Goal: Use online tool/utility: Use online tool/utility

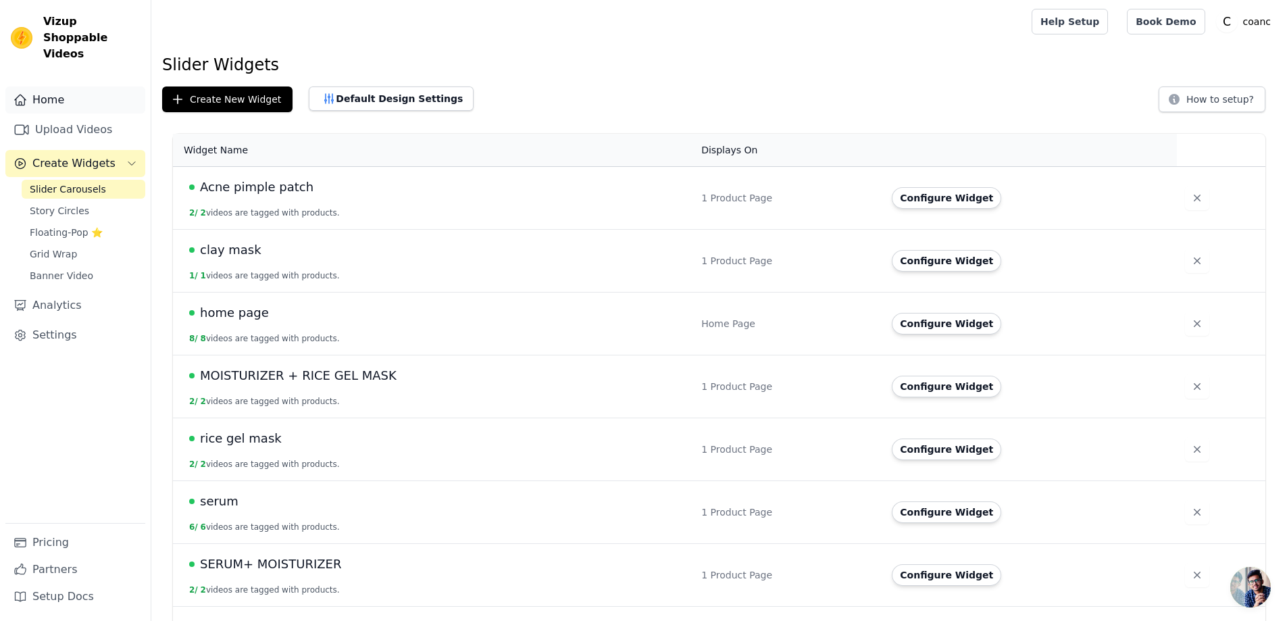
drag, startPoint x: 0, startPoint y: 184, endPoint x: 11, endPoint y: 72, distance: 112.8
click at [11, 76] on div "Home Upload Videos Create Widgets Slider Carousels Story Circles Floating-Pop ⭐…" at bounding box center [75, 348] width 151 height 545
drag, startPoint x: 709, startPoint y: 304, endPoint x: 727, endPoint y: 304, distance: 18.2
click at [727, 304] on td "Home Page" at bounding box center [788, 324] width 191 height 63
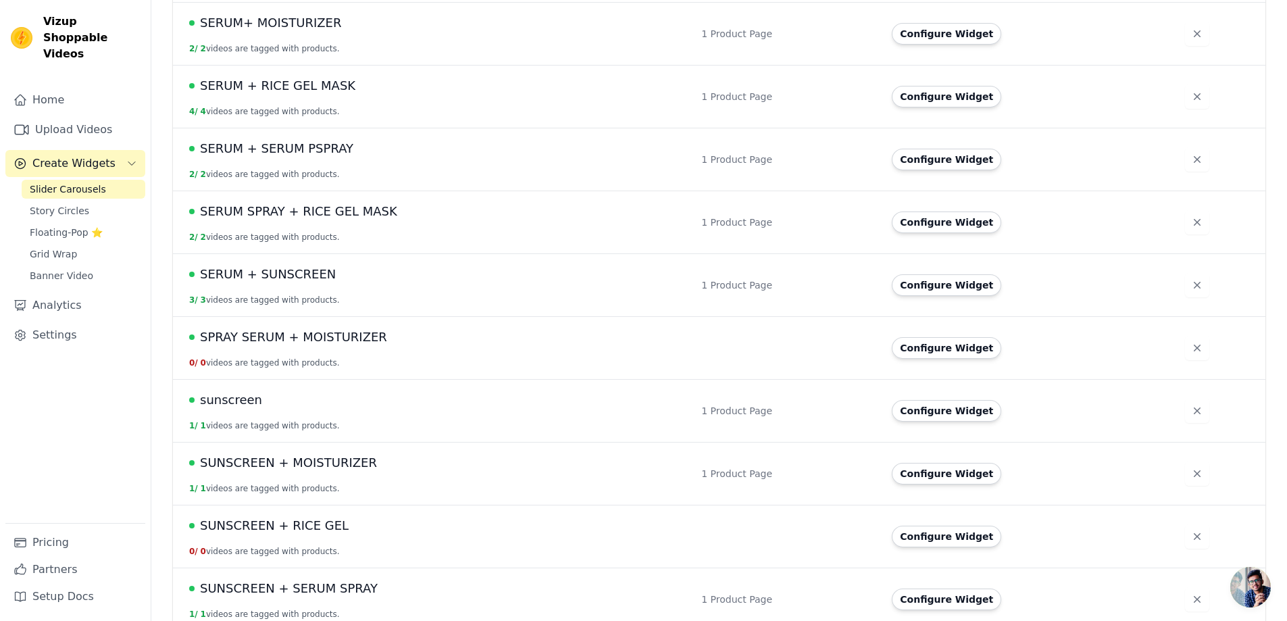
scroll to position [556, 0]
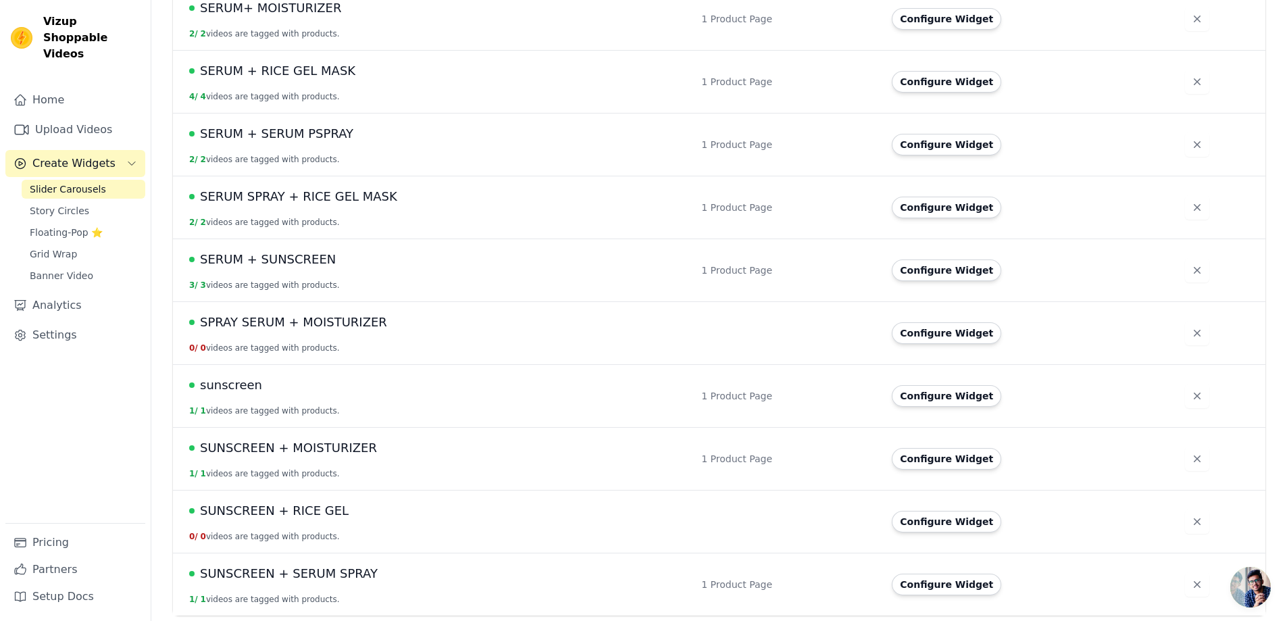
click at [289, 512] on span "SUNSCREEN + RICE GEL" at bounding box center [274, 510] width 149 height 19
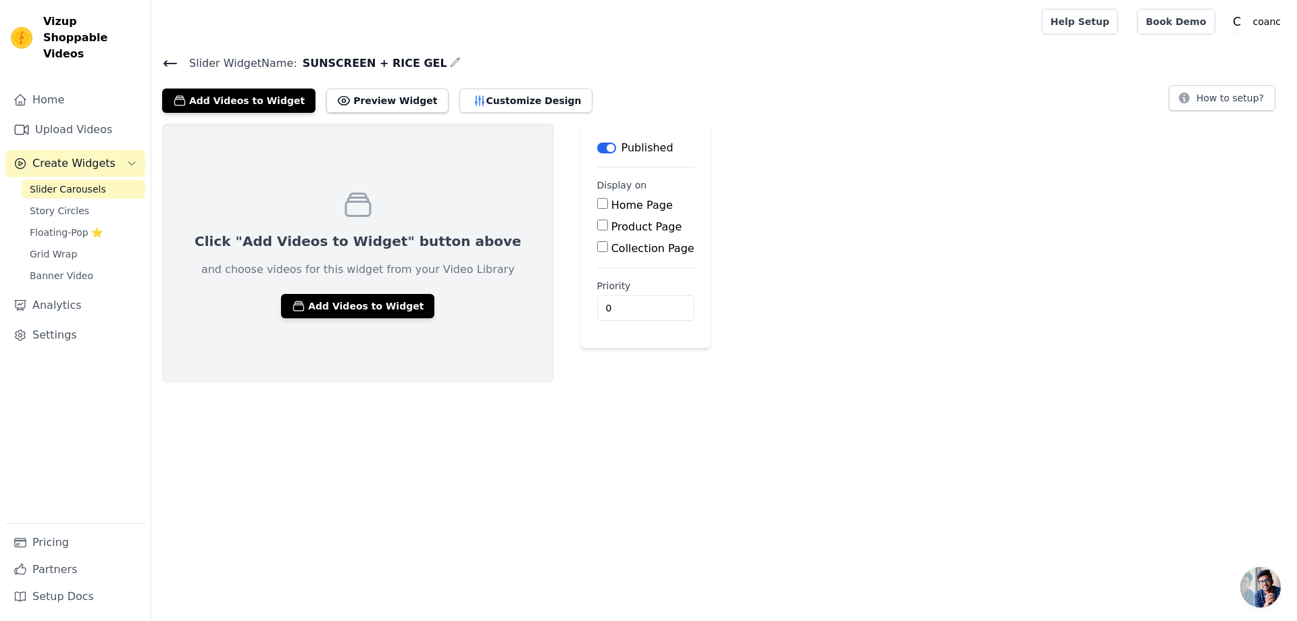
click at [367, 290] on div "Click "Add Videos to Widget" button above and choose videos for this widget fro…" at bounding box center [358, 253] width 392 height 259
click at [365, 307] on button "Add Videos to Widget" at bounding box center [357, 306] width 153 height 24
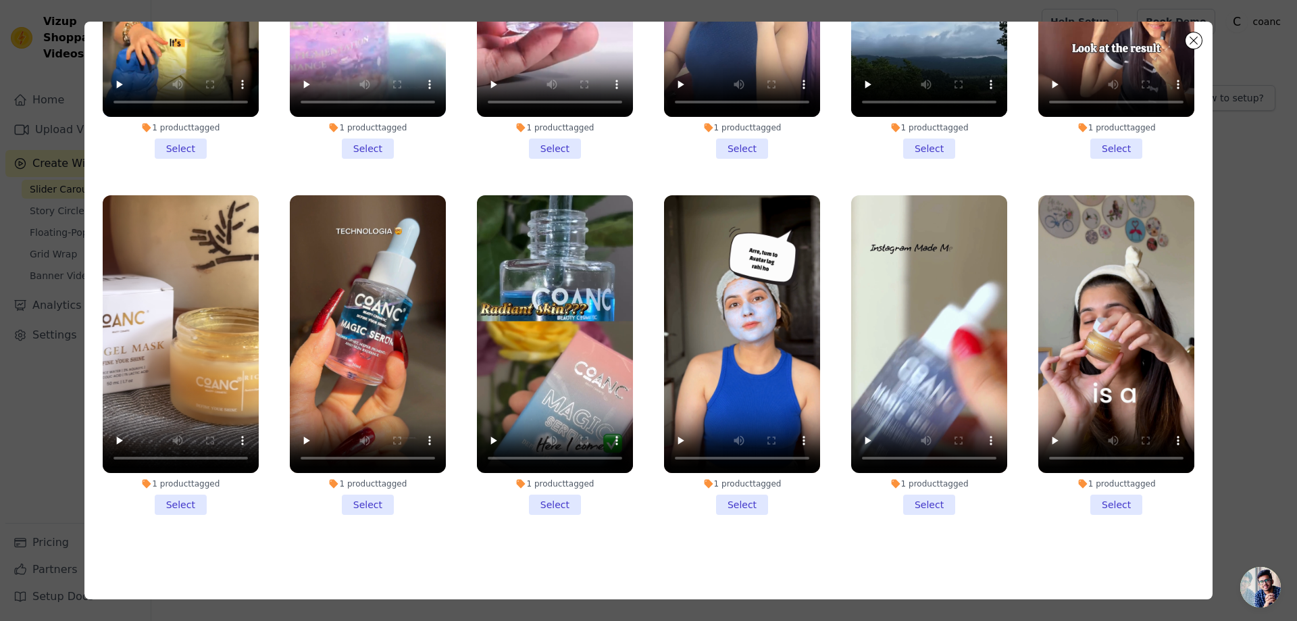
scroll to position [118, 0]
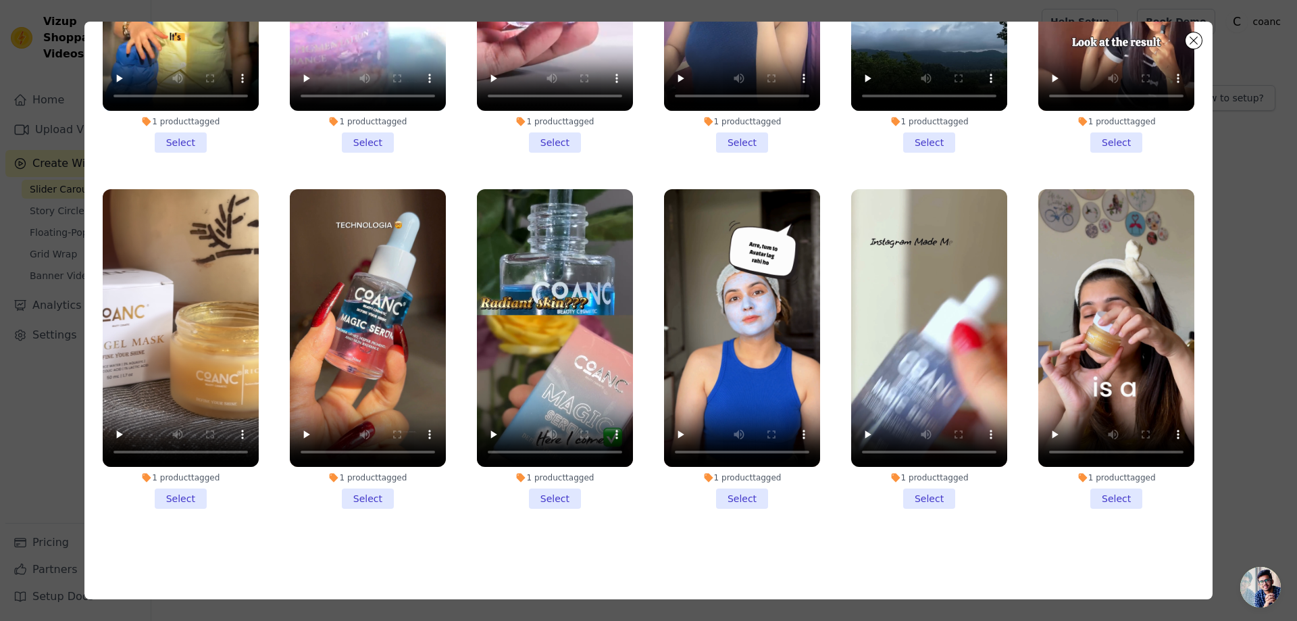
click at [178, 492] on li "1 product tagged Select" at bounding box center [181, 349] width 156 height 320
click at [0, 0] on input "1 product tagged Select" at bounding box center [0, 0] width 0 height 0
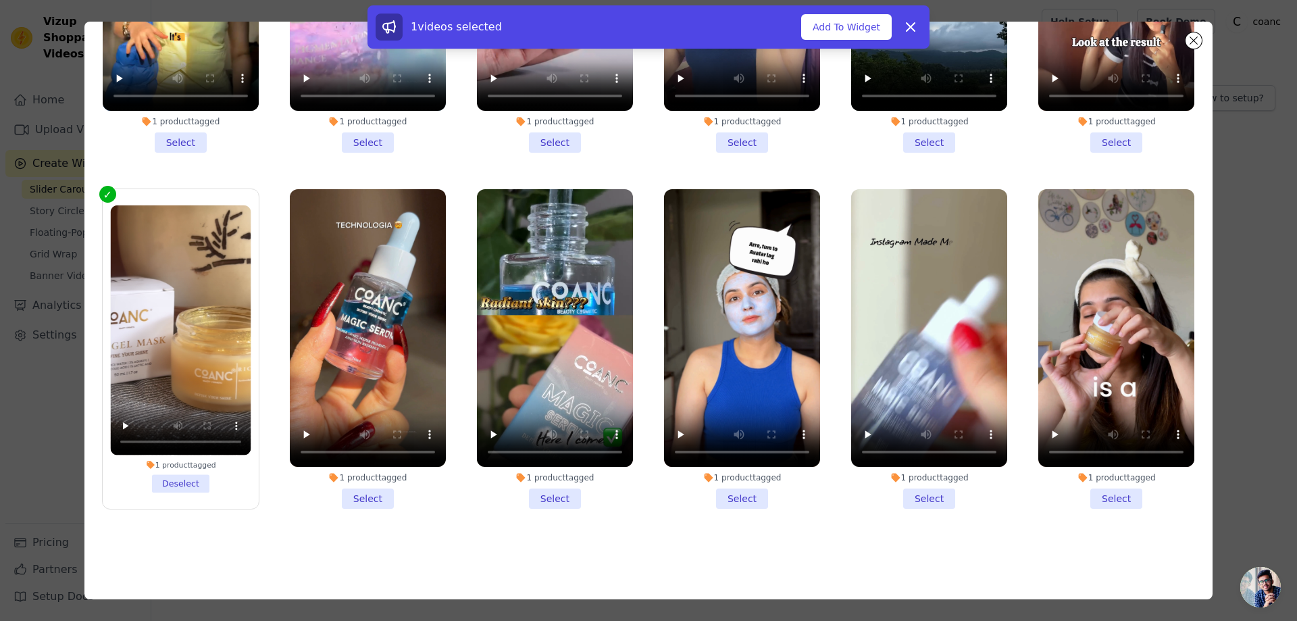
click at [1090, 485] on li "1 product tagged Select" at bounding box center [1117, 349] width 156 height 320
click at [1102, 487] on li "1 product tagged Select" at bounding box center [1117, 349] width 156 height 320
click at [0, 0] on input "1 product tagged Select" at bounding box center [0, 0] width 0 height 0
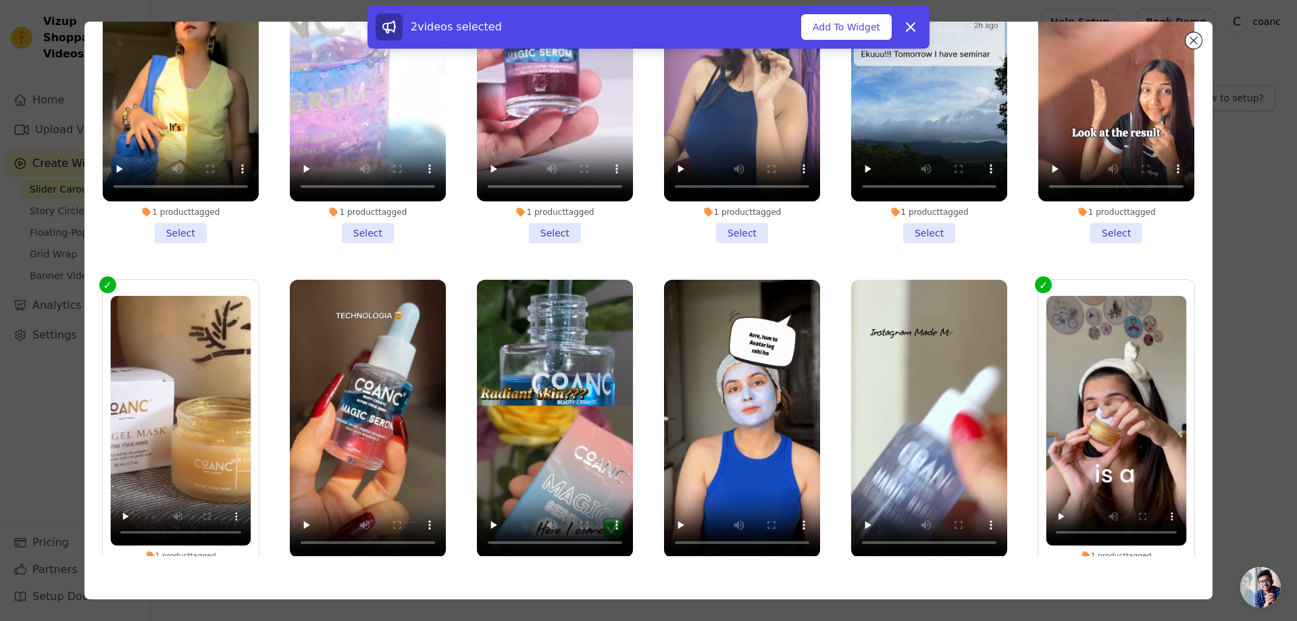
scroll to position [0, 0]
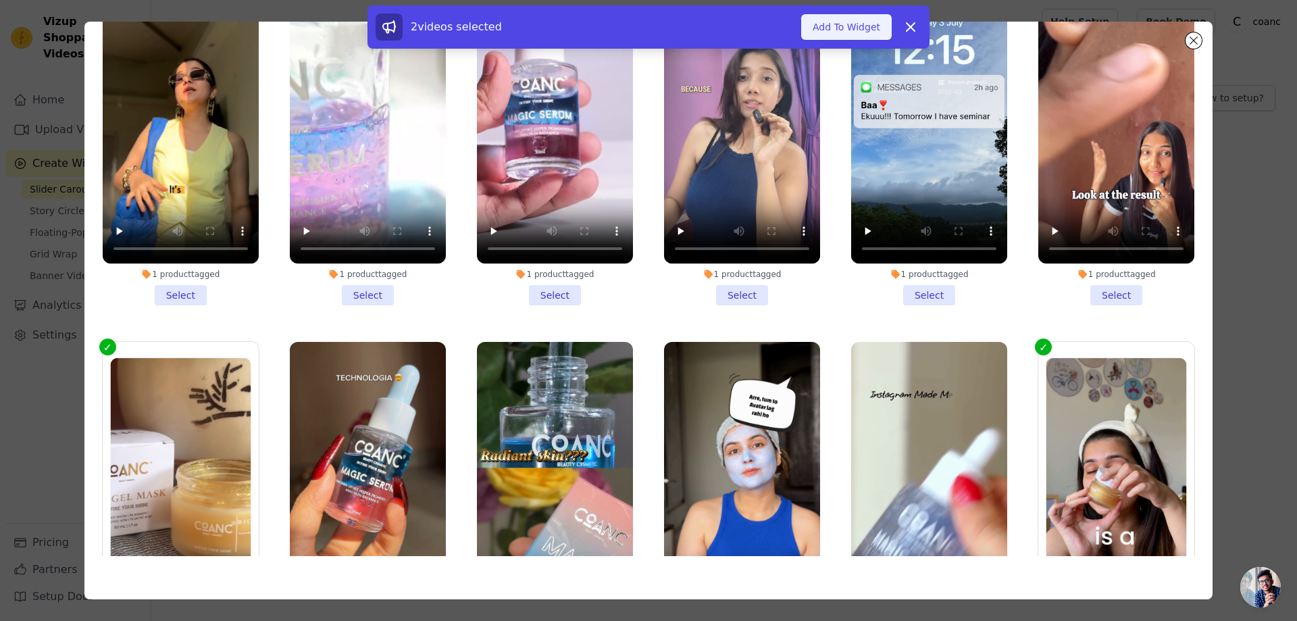
click at [841, 24] on button "Add To Widget" at bounding box center [846, 27] width 91 height 26
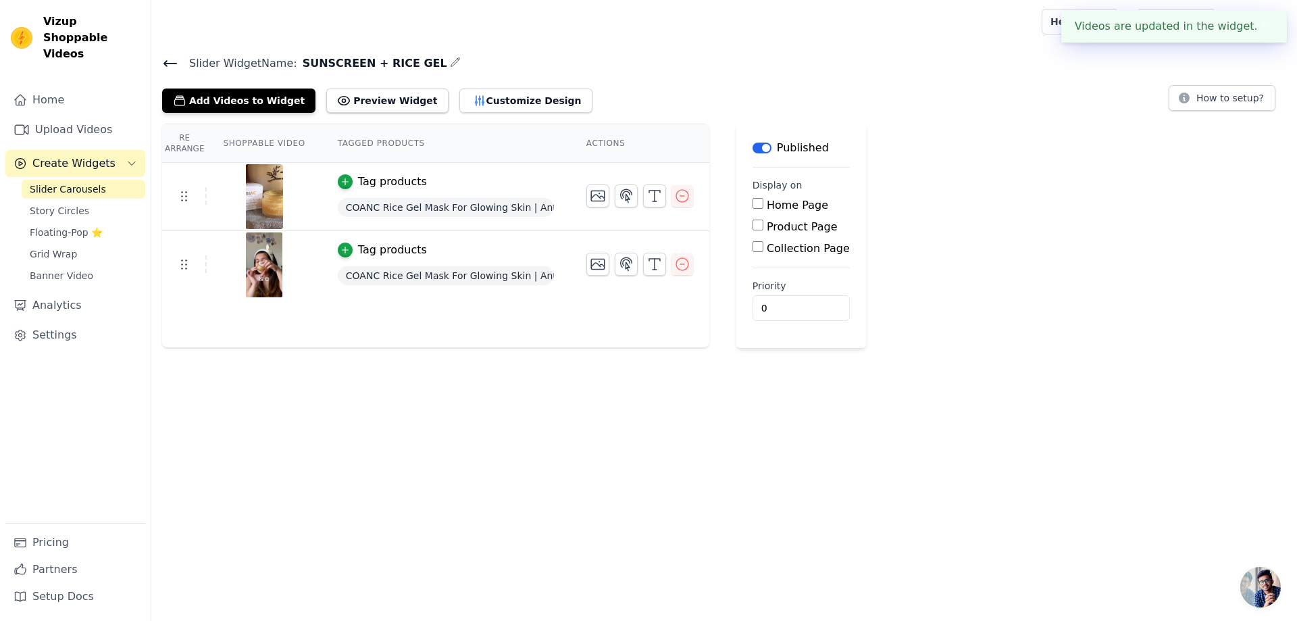
click at [753, 224] on input "Product Page" at bounding box center [758, 225] width 11 height 11
checkbox input "true"
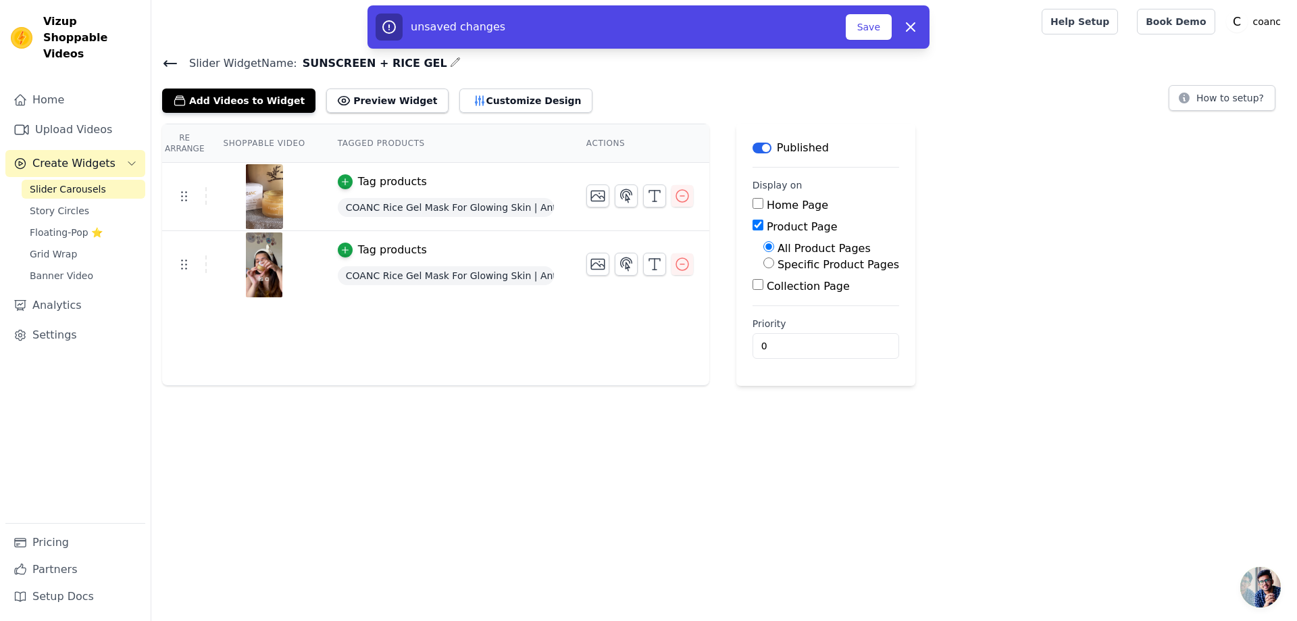
click at [764, 261] on input "Specific Product Pages" at bounding box center [769, 262] width 11 height 11
radio input "true"
click at [772, 293] on button "Select Products" at bounding box center [809, 295] width 91 height 23
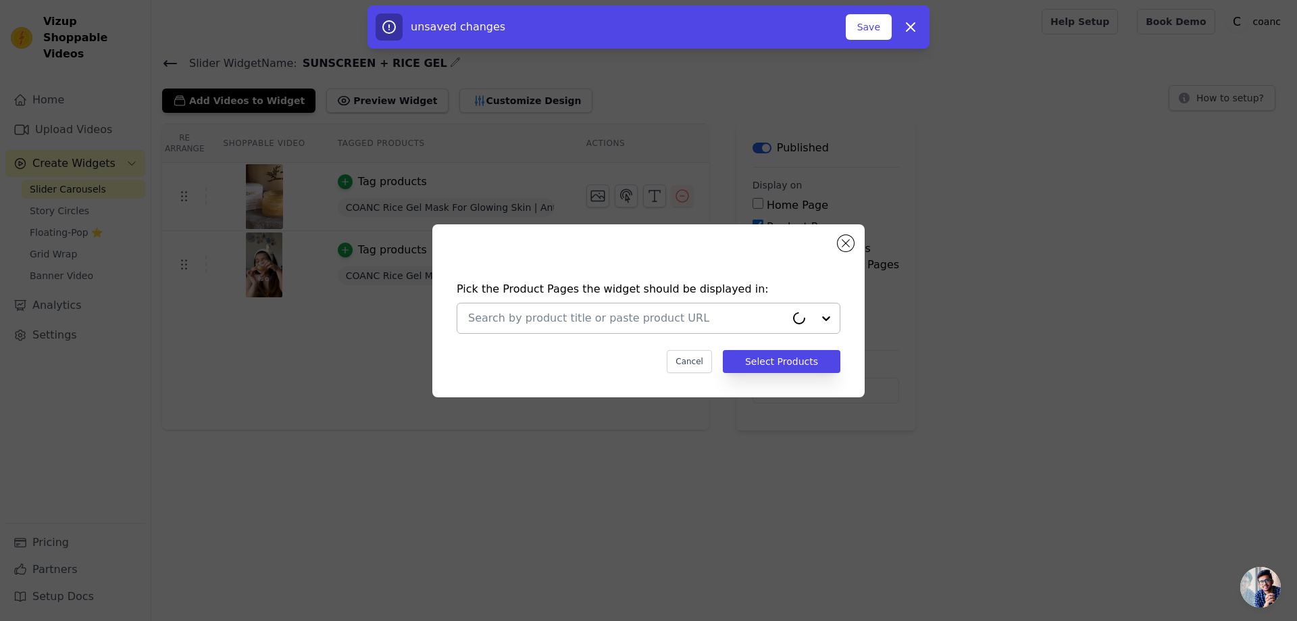
click at [679, 314] on input "text" at bounding box center [627, 318] width 318 height 16
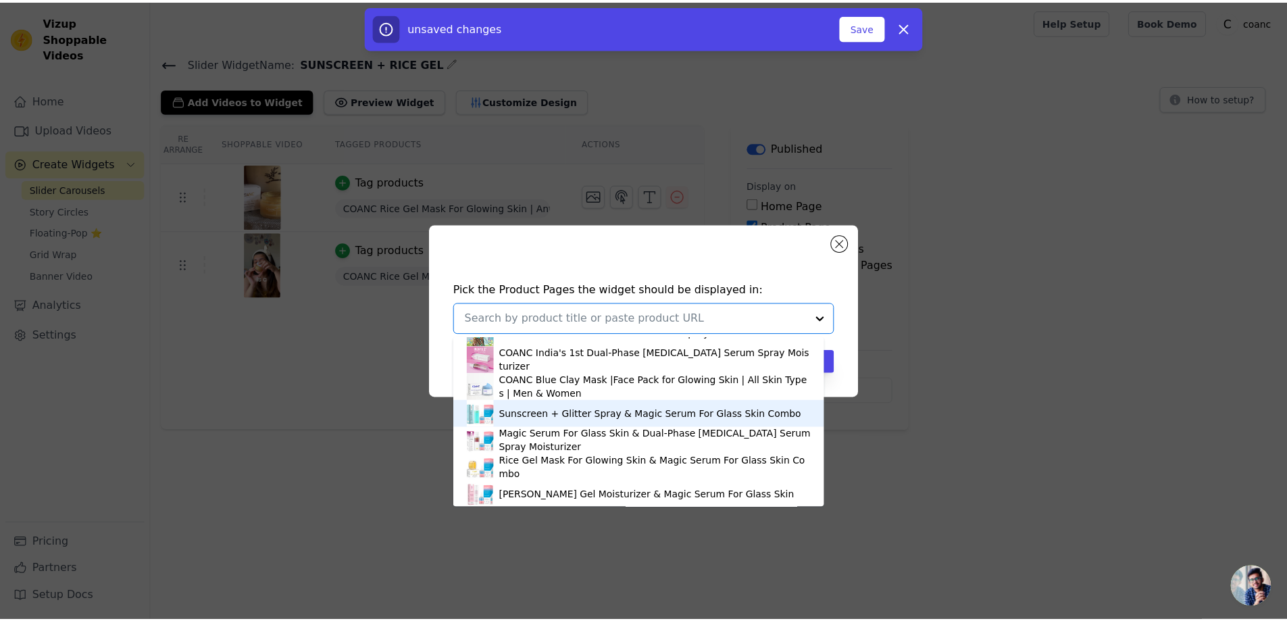
scroll to position [270, 0]
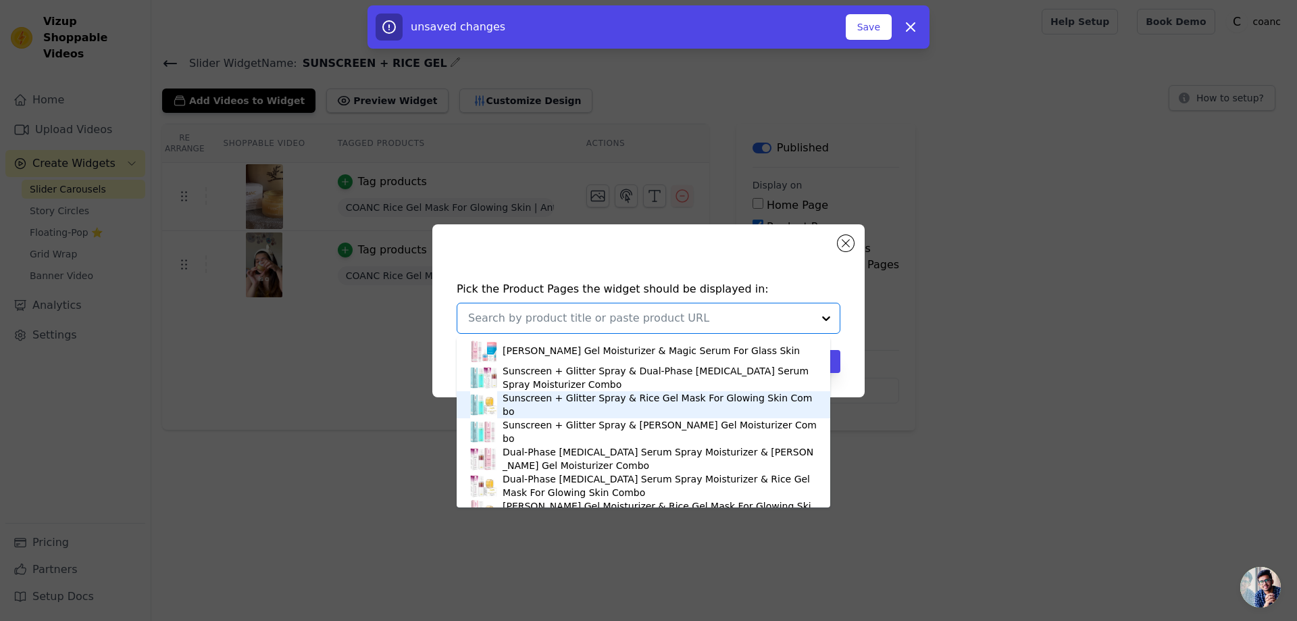
click at [577, 400] on div "Sunscreen + Glitter Spray & Rice Gel Mask For Glowing Skin Combo" at bounding box center [660, 404] width 314 height 27
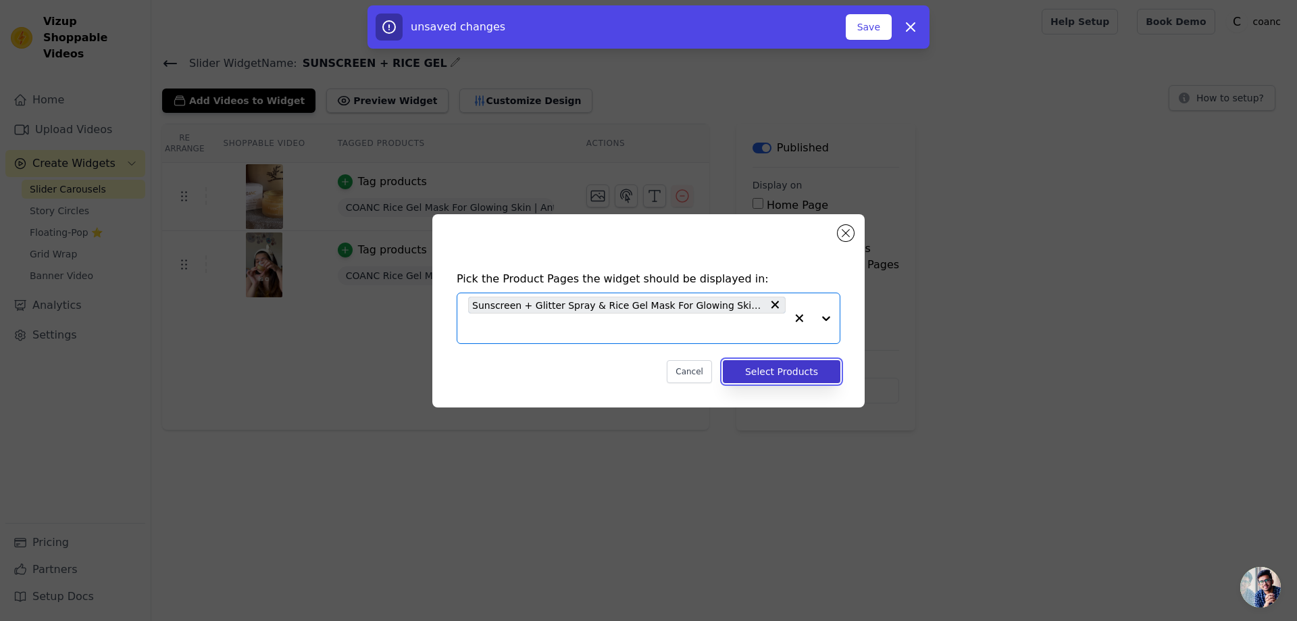
click at [777, 371] on button "Select Products" at bounding box center [782, 371] width 118 height 23
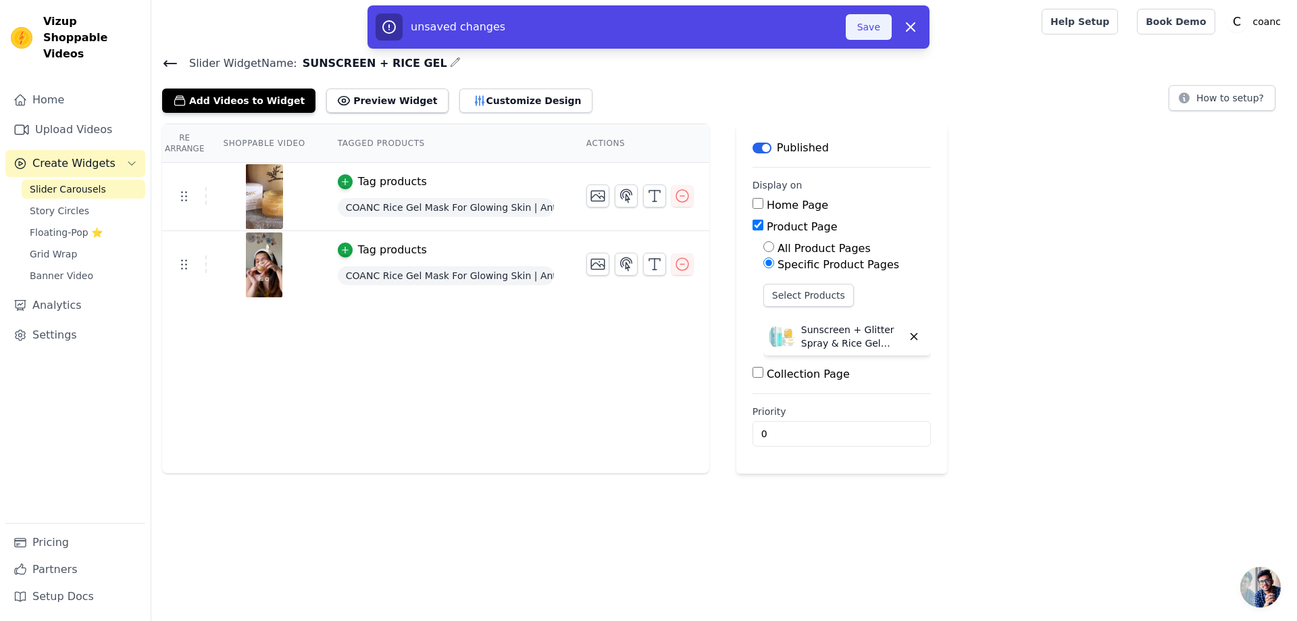
click at [870, 28] on button "Save" at bounding box center [869, 27] width 46 height 26
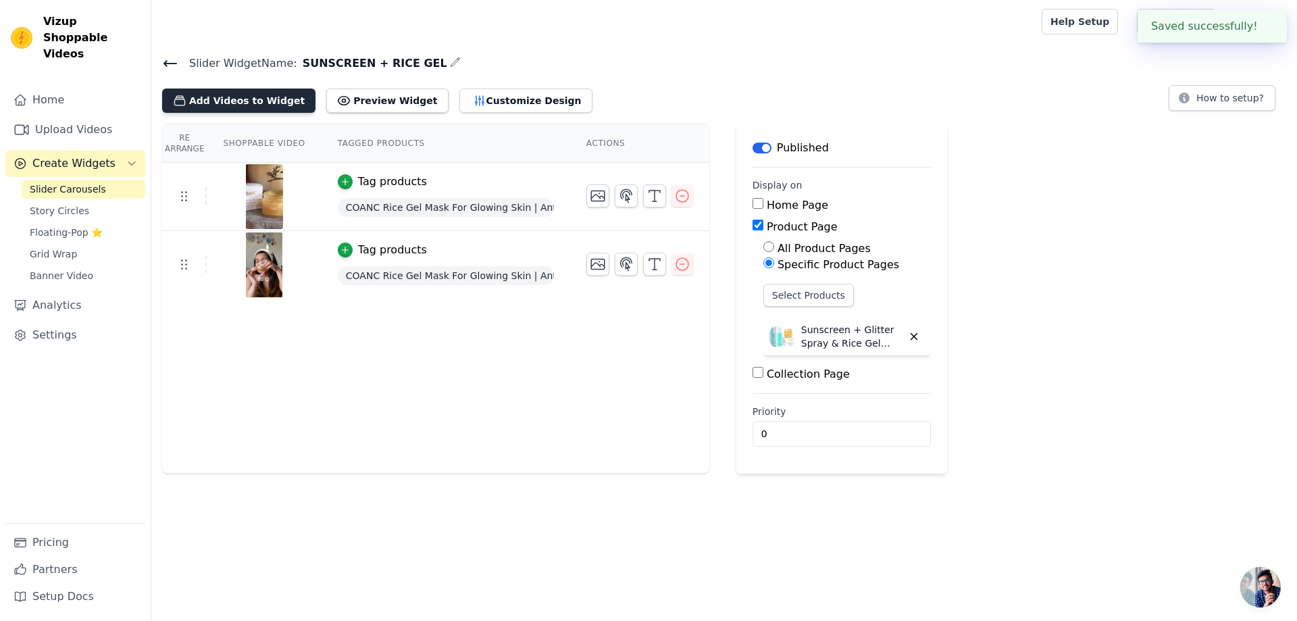
click at [228, 103] on button "Add Videos to Widget" at bounding box center [238, 101] width 153 height 24
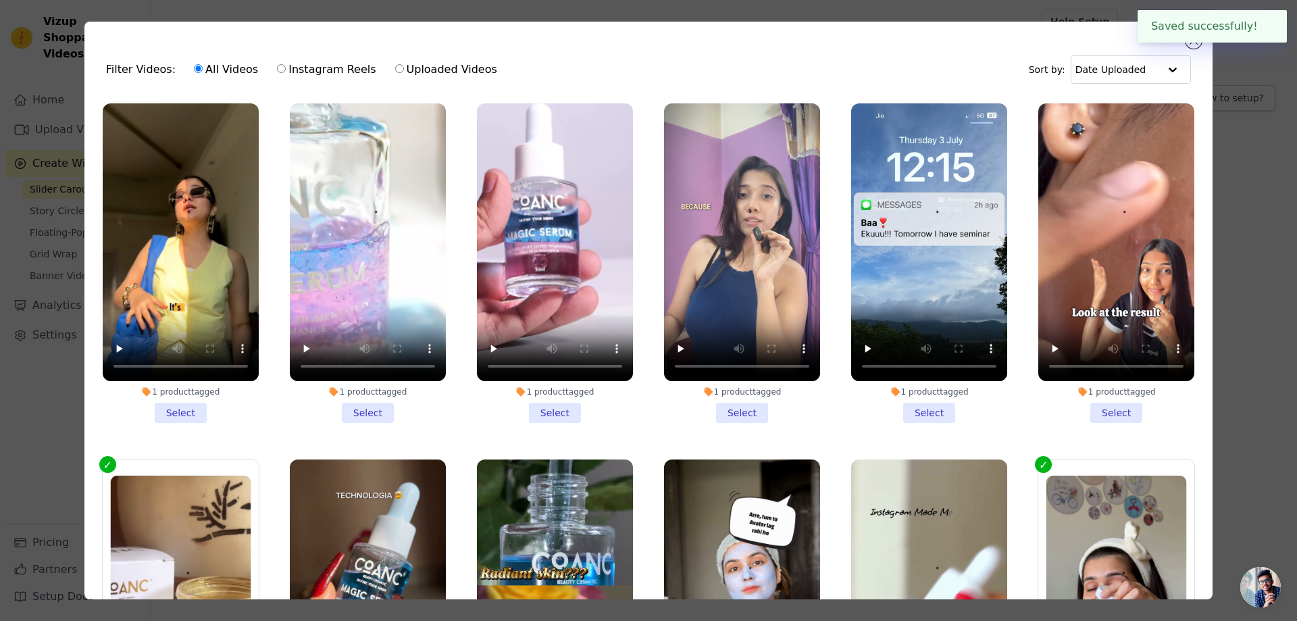
click at [189, 402] on li "1 product tagged Select" at bounding box center [181, 263] width 156 height 320
click at [0, 0] on input "1 product tagged Select" at bounding box center [0, 0] width 0 height 0
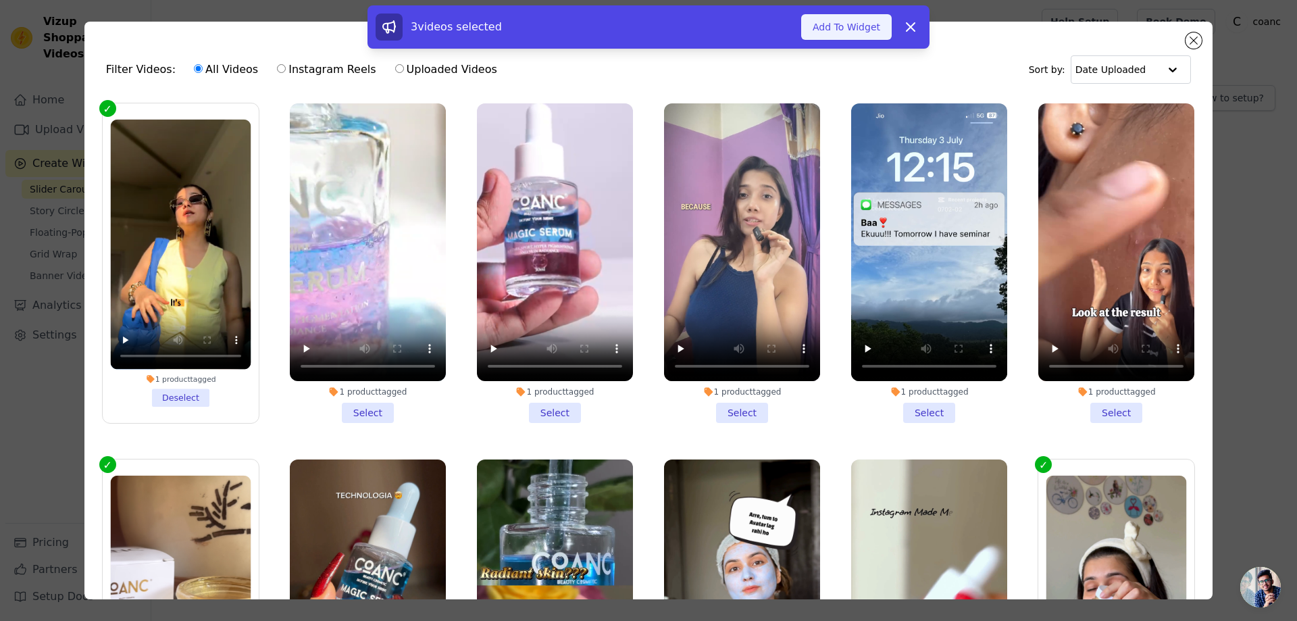
click at [828, 26] on button "Add To Widget" at bounding box center [846, 27] width 91 height 26
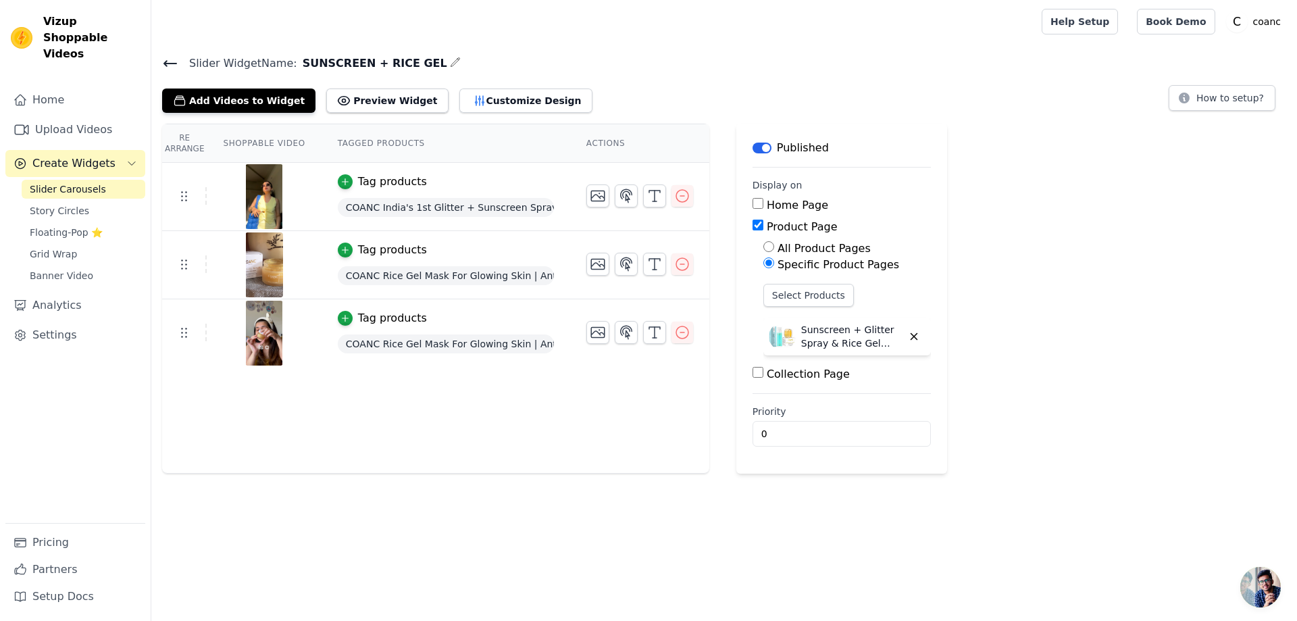
click at [162, 63] on icon at bounding box center [170, 63] width 16 height 16
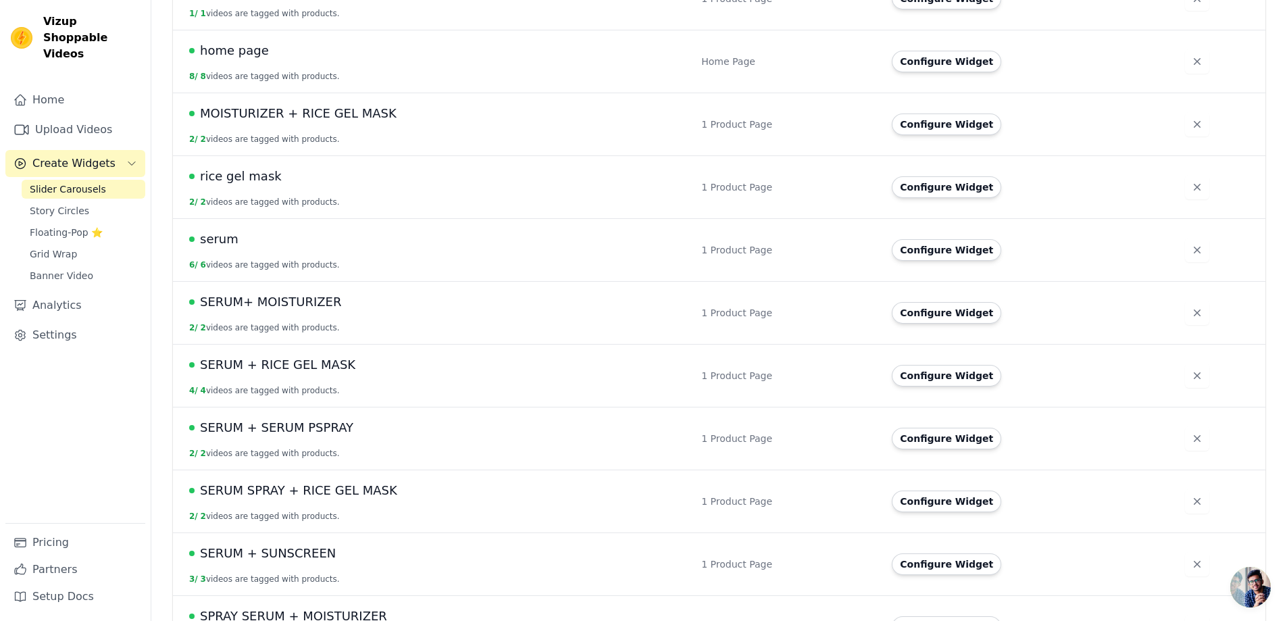
scroll to position [83, 0]
